Goal: Information Seeking & Learning: Learn about a topic

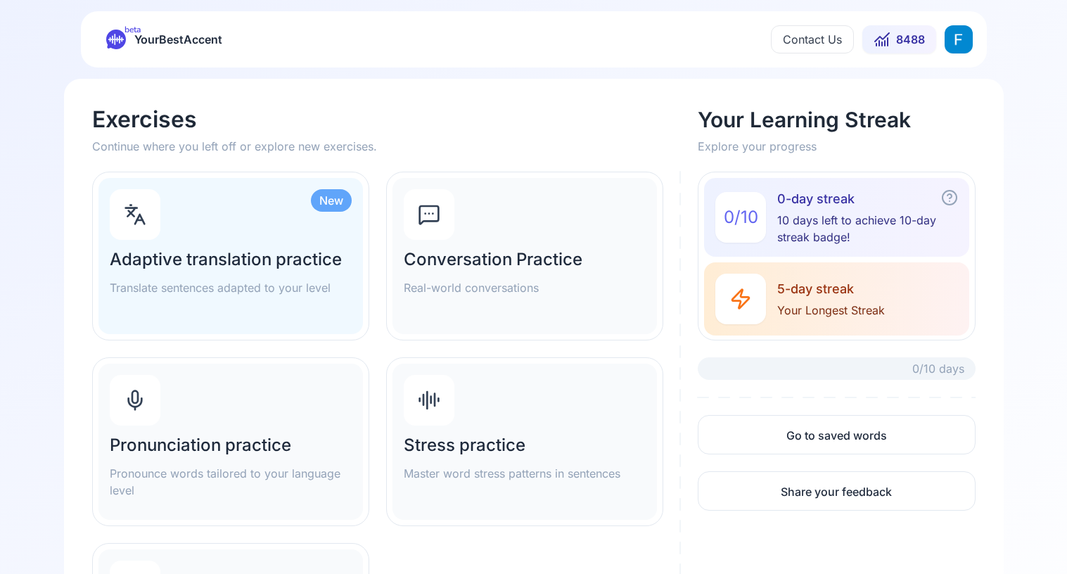
click at [298, 445] on h2 "Pronunciation practice" at bounding box center [231, 445] width 242 height 23
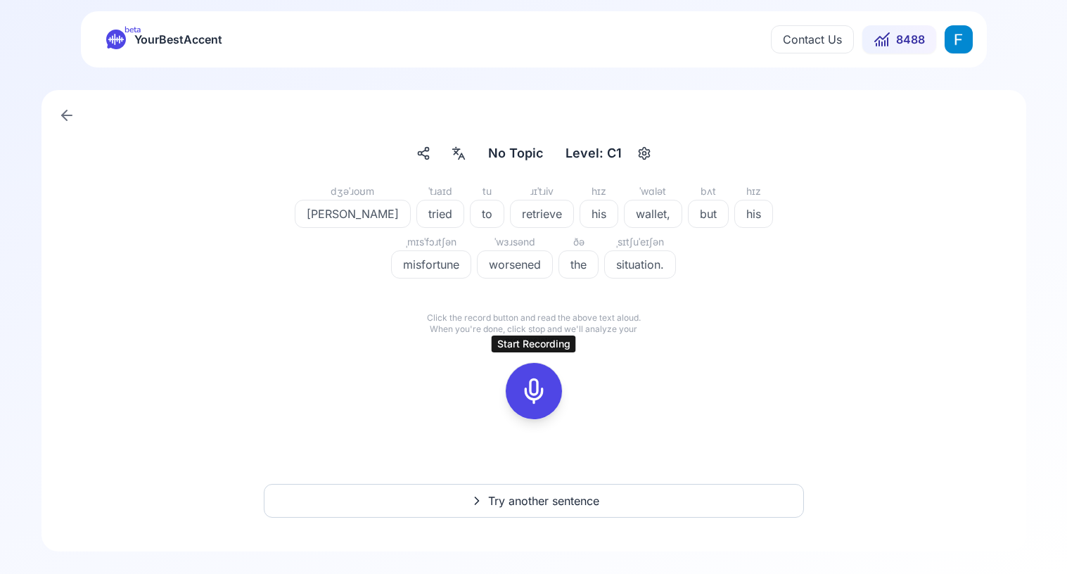
click at [536, 386] on icon at bounding box center [534, 391] width 28 height 28
click at [532, 387] on icon at bounding box center [534, 391] width 28 height 28
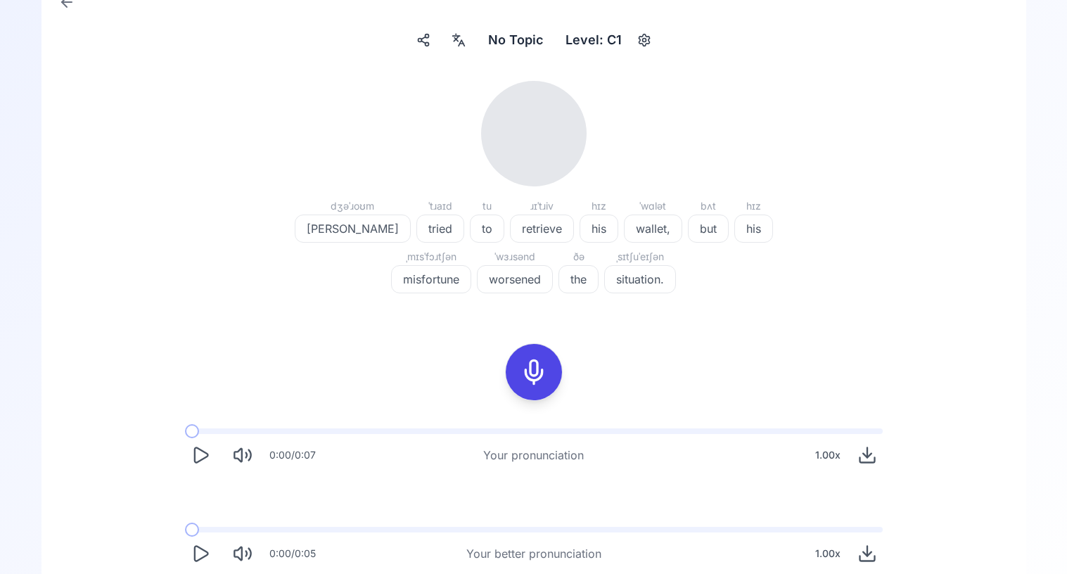
scroll to position [134, 0]
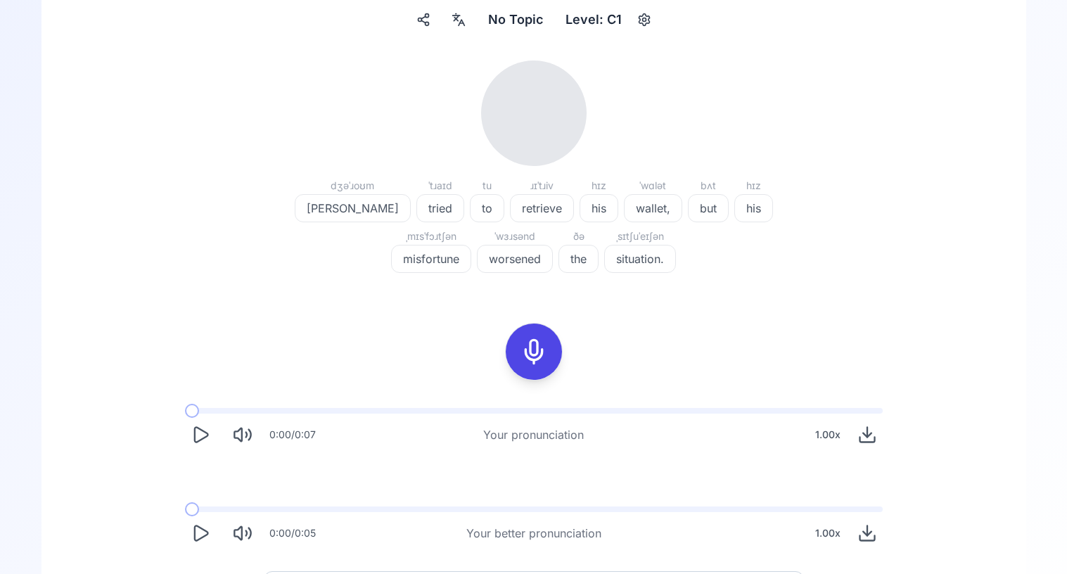
click at [188, 432] on button "Play" at bounding box center [200, 434] width 31 height 31
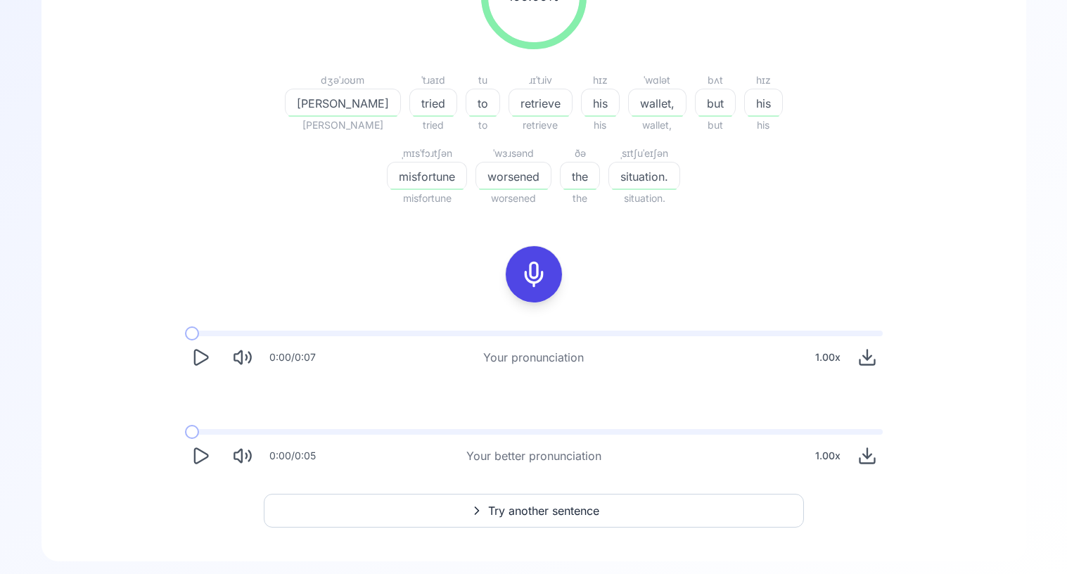
scroll to position [260, 0]
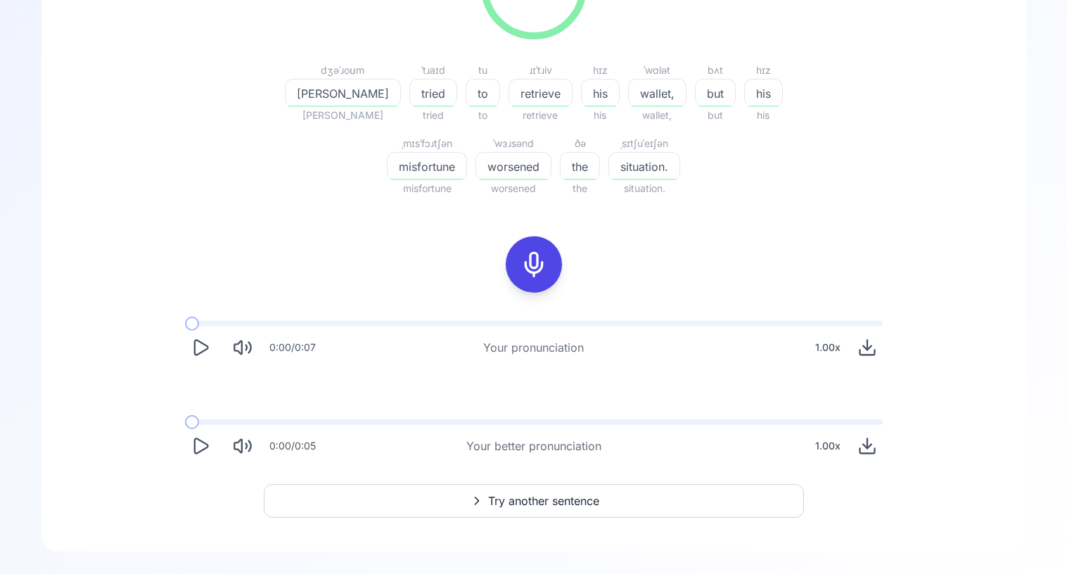
click at [187, 443] on button "Play" at bounding box center [200, 446] width 31 height 31
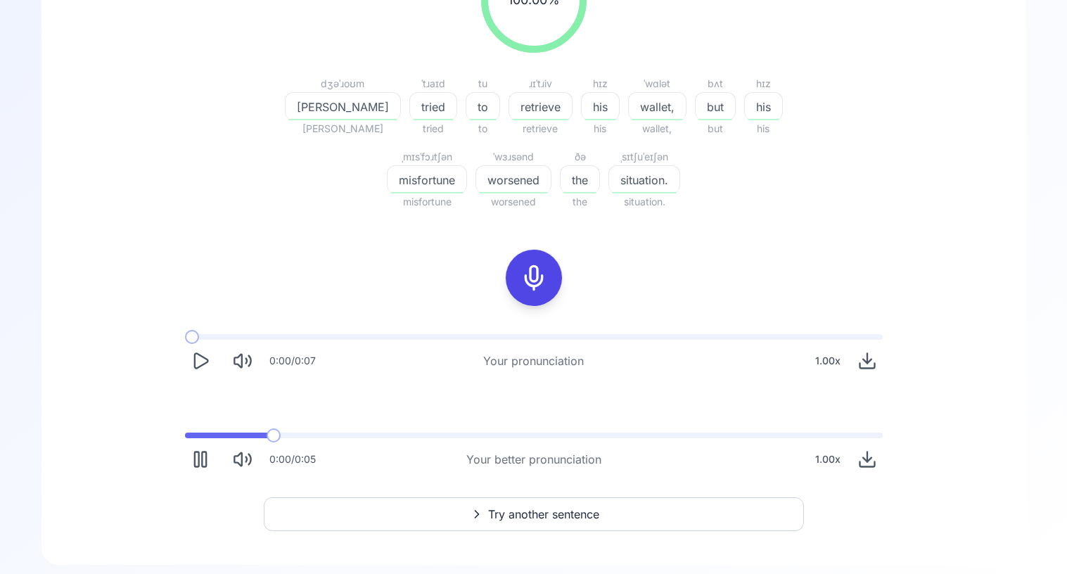
scroll to position [243, 0]
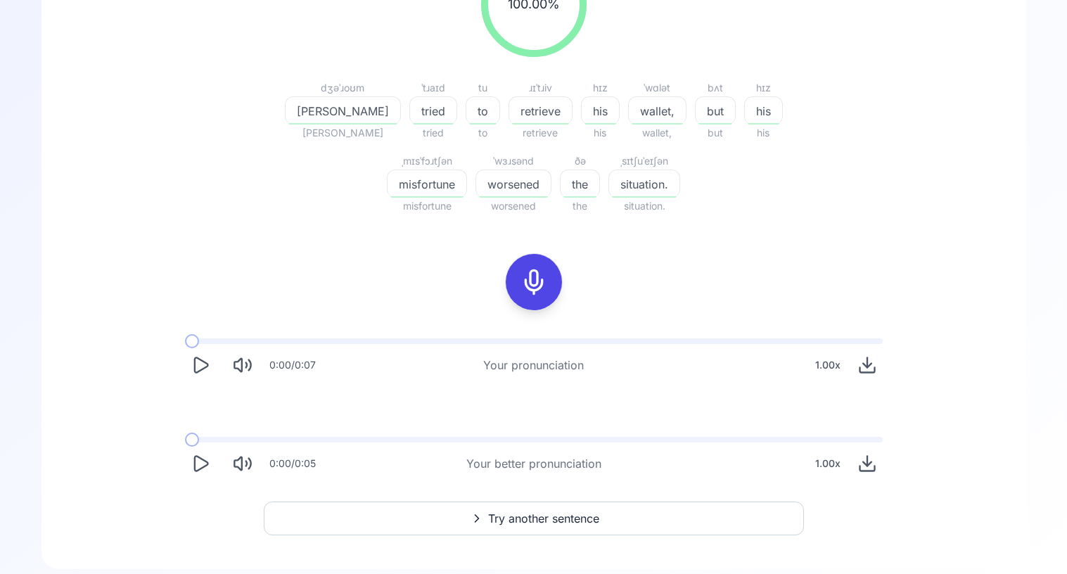
click at [198, 376] on button "Play" at bounding box center [200, 365] width 31 height 31
click at [198, 368] on icon "Play" at bounding box center [201, 365] width 20 height 20
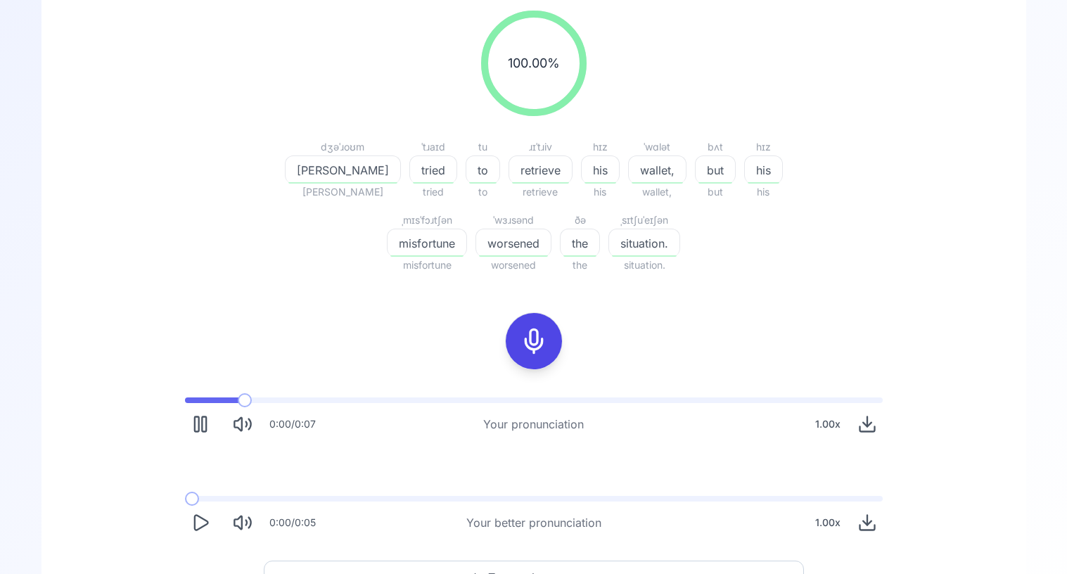
scroll to position [183, 0]
click at [192, 422] on icon "Play" at bounding box center [201, 425] width 20 height 20
click at [196, 444] on div "0:00 / 0:07 Your pronunciation 1.00 x" at bounding box center [534, 419] width 721 height 65
click at [196, 431] on icon "Play" at bounding box center [200, 424] width 13 height 15
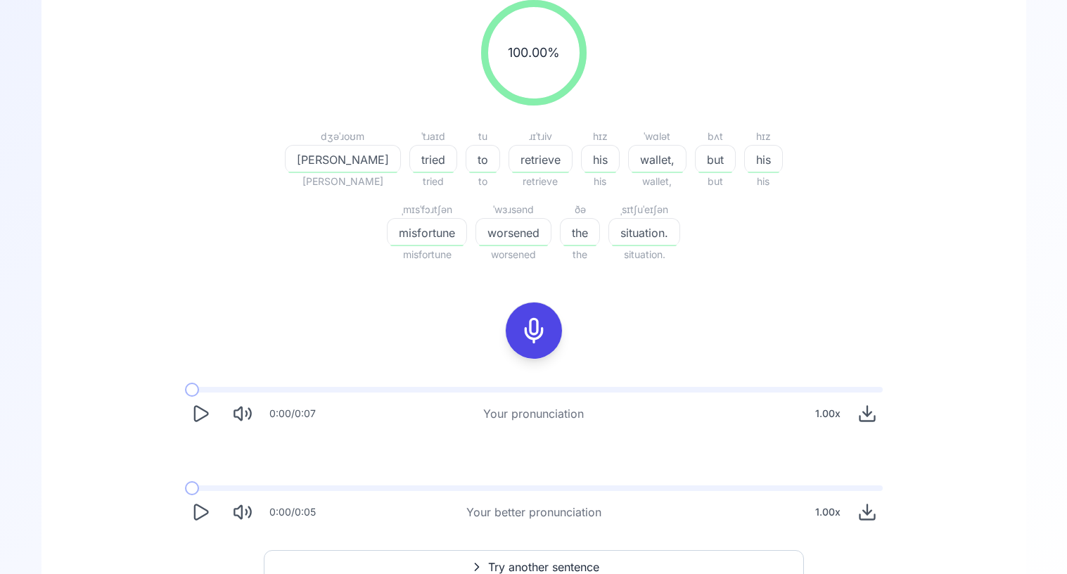
scroll to position [204, 0]
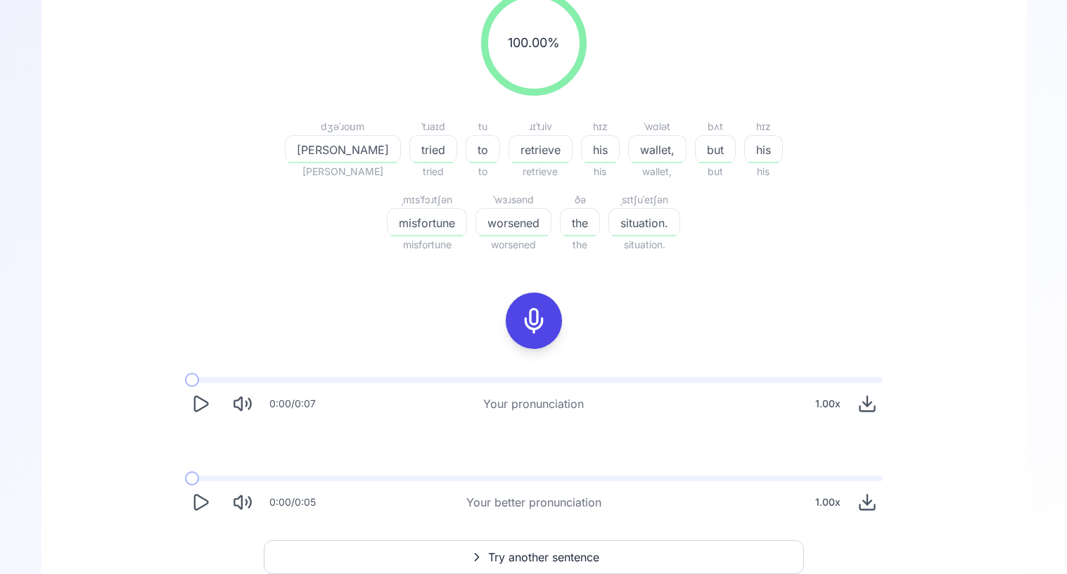
click at [202, 402] on icon "Play" at bounding box center [201, 404] width 20 height 20
